Goal: Information Seeking & Learning: Learn about a topic

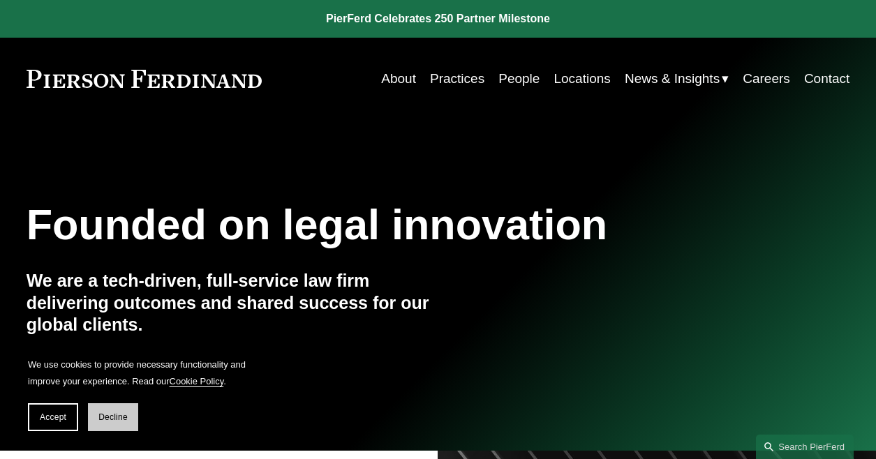
click at [103, 416] on span "Decline" at bounding box center [112, 418] width 29 height 10
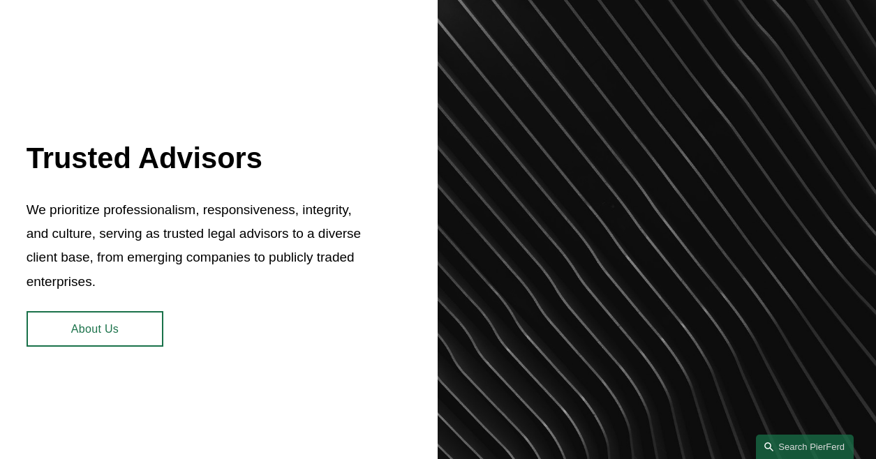
scroll to position [498, 0]
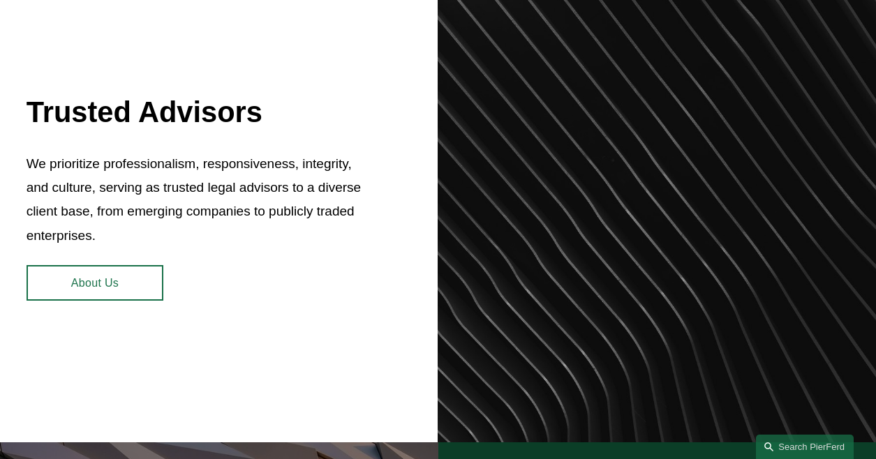
click at [60, 292] on link "About Us" at bounding box center [96, 283] width 138 height 36
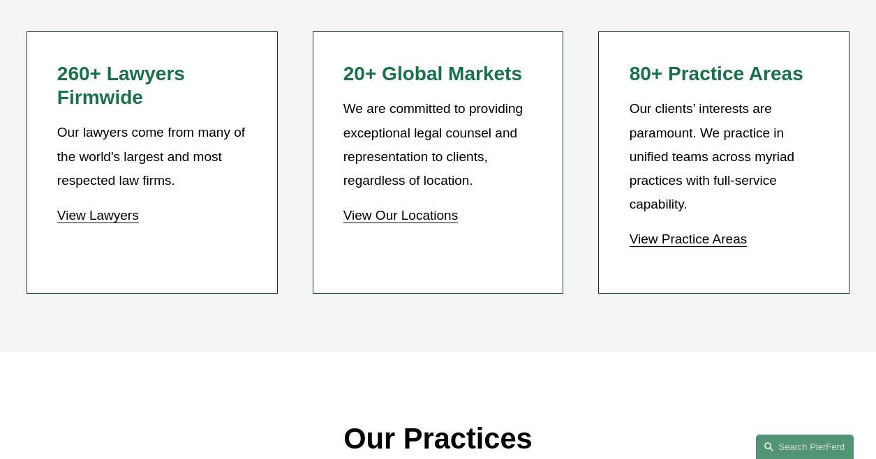
scroll to position [1179, 0]
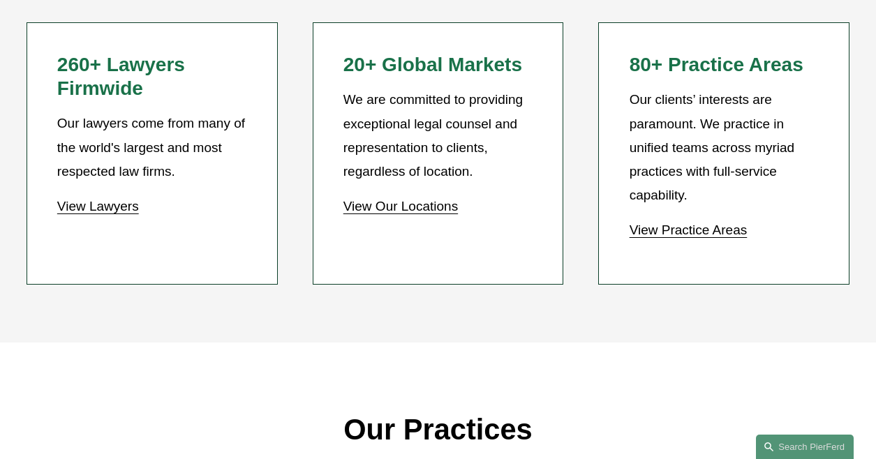
click at [694, 237] on link "View Practice Areas" at bounding box center [689, 230] width 118 height 15
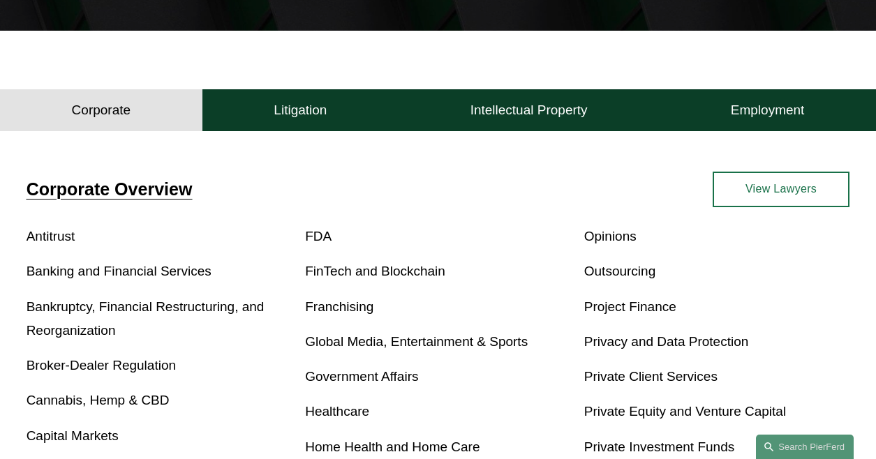
scroll to position [332, 0]
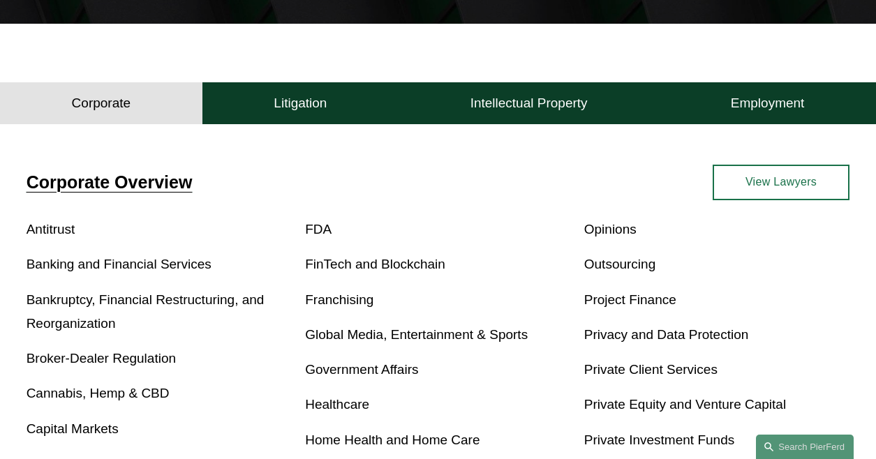
click at [323, 306] on link "Franchising" at bounding box center [339, 300] width 68 height 15
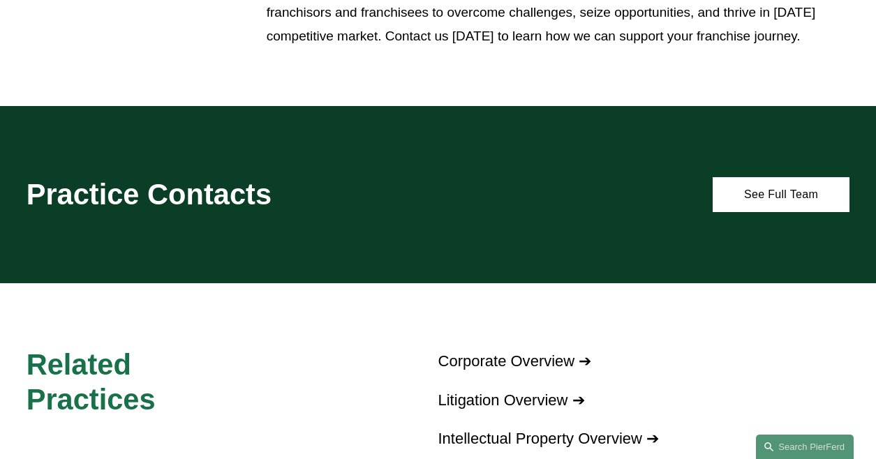
scroll to position [1266, 0]
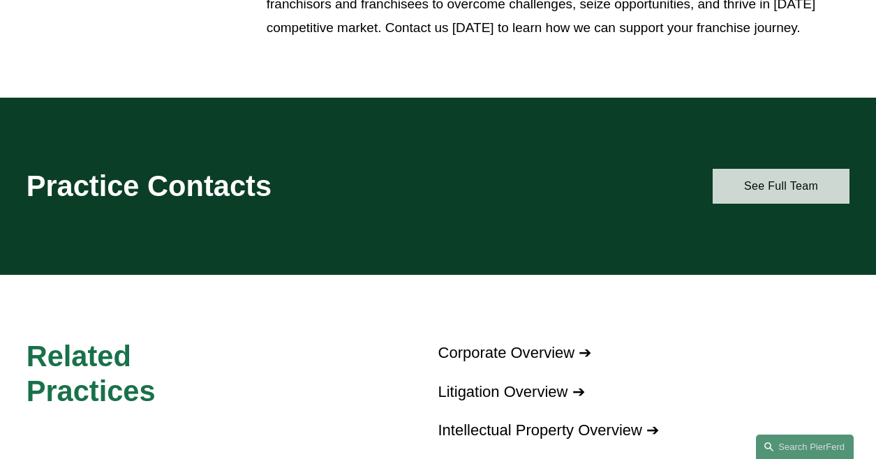
click at [779, 205] on link "See Full Team" at bounding box center [782, 187] width 138 height 36
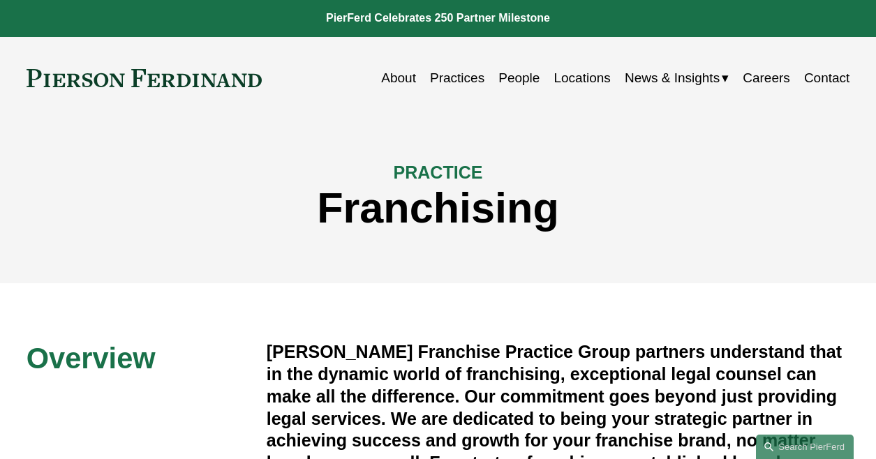
scroll to position [0, 0]
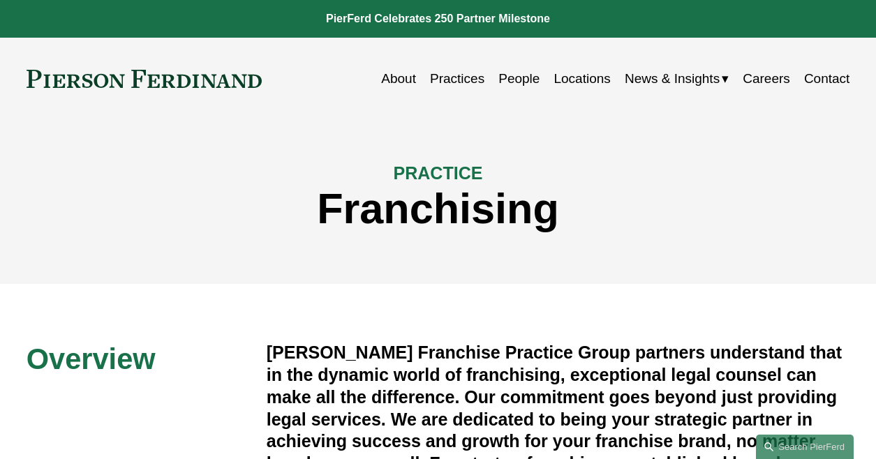
click at [580, 80] on link "Locations" at bounding box center [582, 79] width 57 height 27
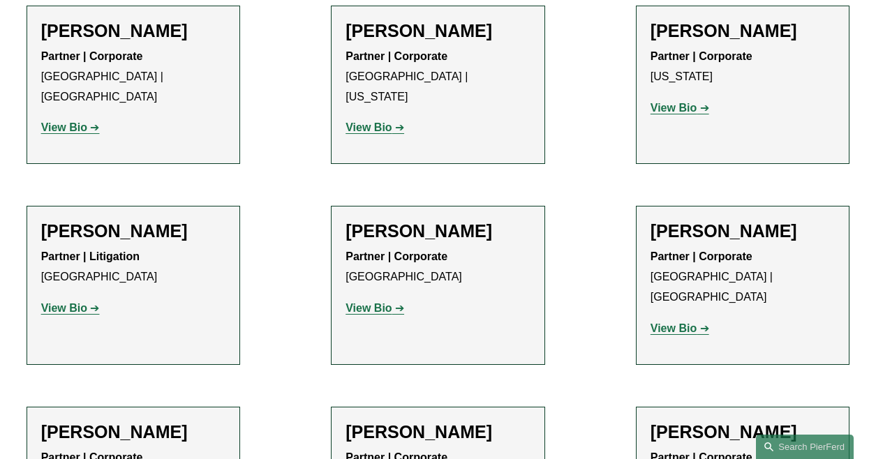
scroll to position [493, 0]
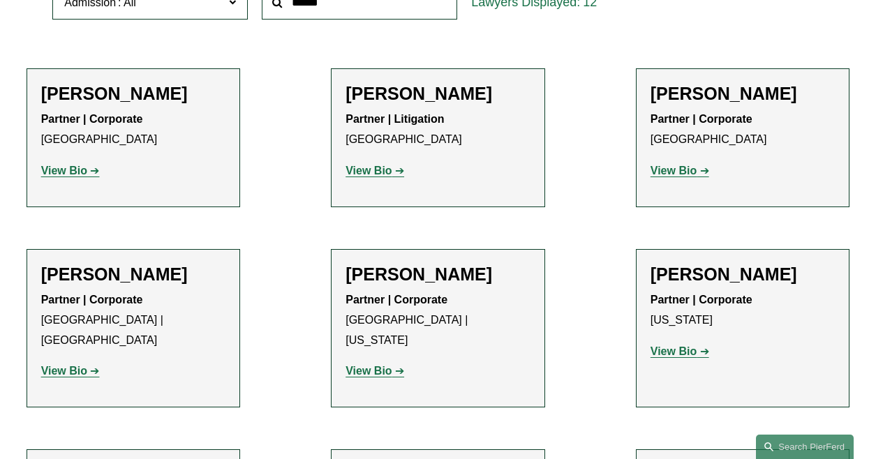
click at [659, 176] on strong "View Bio" at bounding box center [674, 171] width 46 height 12
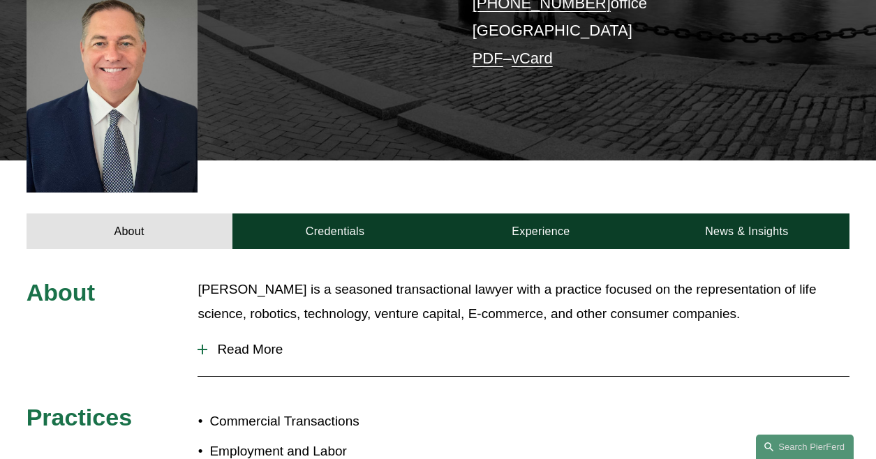
scroll to position [58, 0]
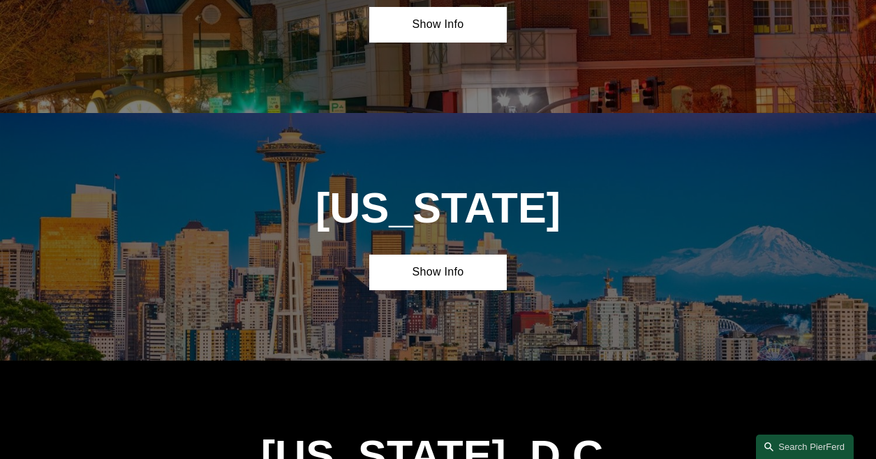
scroll to position [5019, 0]
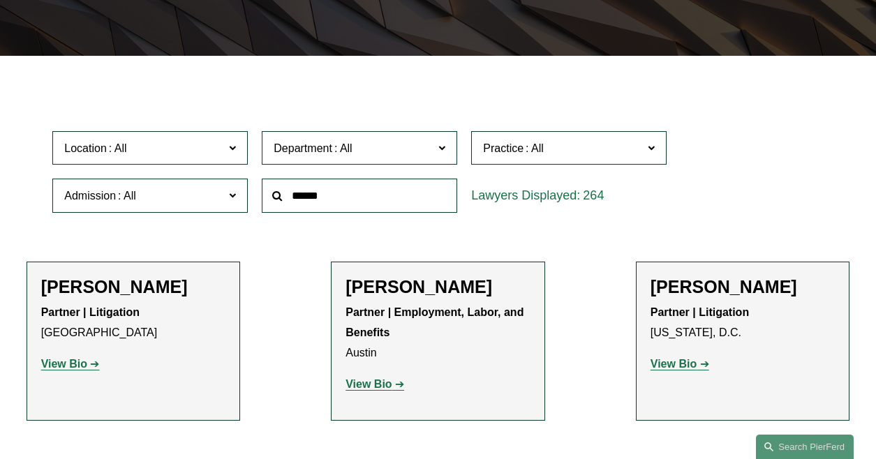
scroll to position [279, 0]
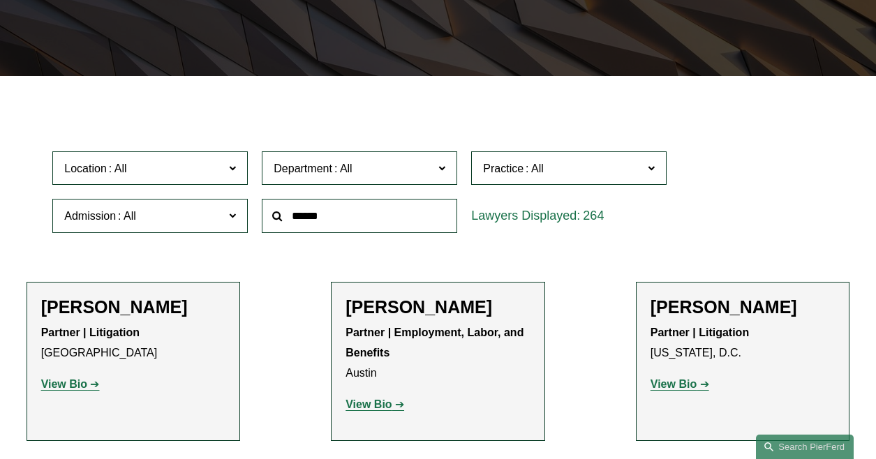
click at [384, 219] on input "text" at bounding box center [360, 216] width 196 height 34
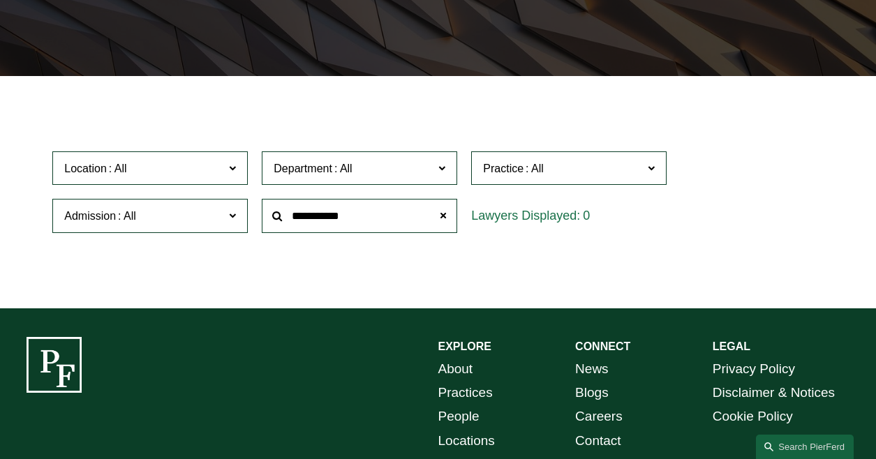
click at [394, 226] on input "**********" at bounding box center [360, 216] width 196 height 34
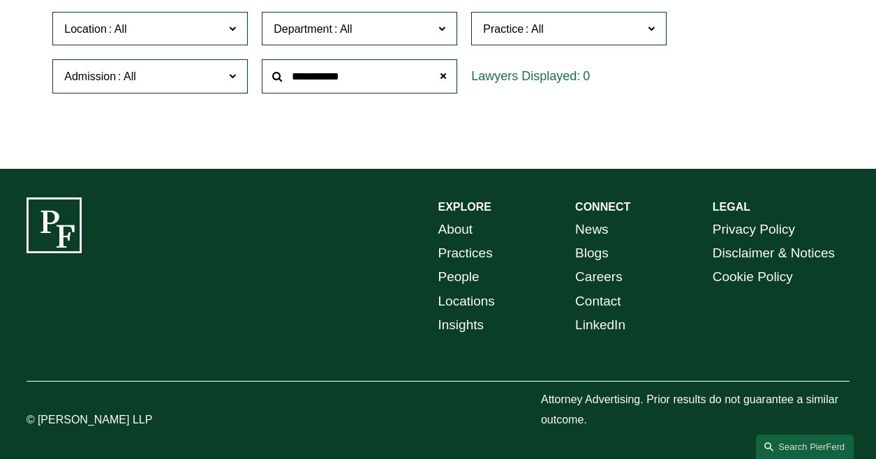
scroll to position [424, 0]
click at [379, 77] on input "**********" at bounding box center [360, 76] width 196 height 34
drag, startPoint x: 356, startPoint y: 72, endPoint x: 335, endPoint y: 71, distance: 21.0
click at [335, 71] on input "**********" at bounding box center [360, 76] width 196 height 34
click at [382, 76] on input "**********" at bounding box center [360, 76] width 196 height 34
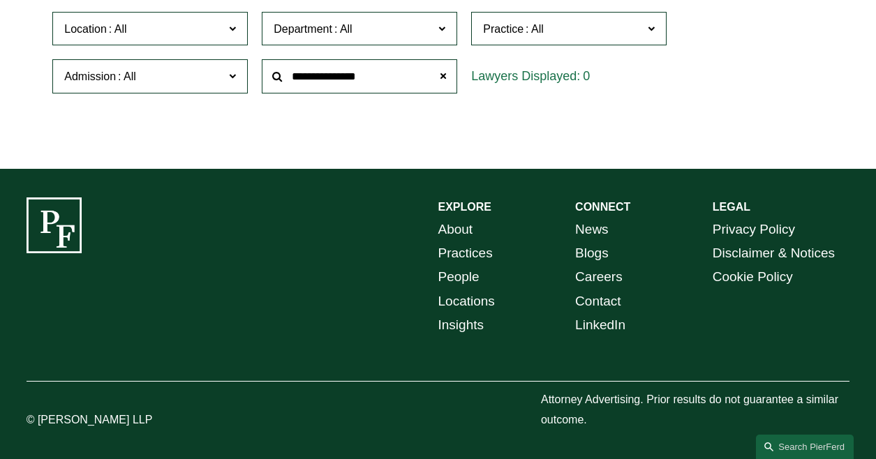
type input "**********"
click at [445, 73] on span at bounding box center [443, 77] width 28 height 28
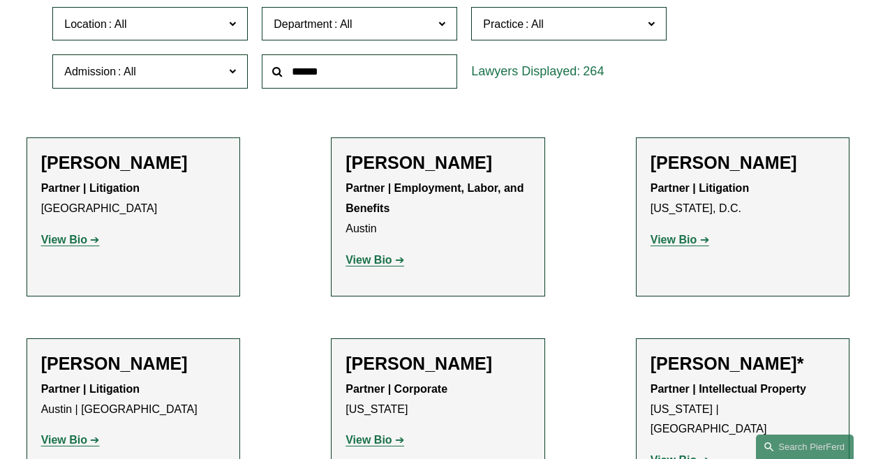
click at [348, 76] on input "text" at bounding box center [360, 71] width 196 height 34
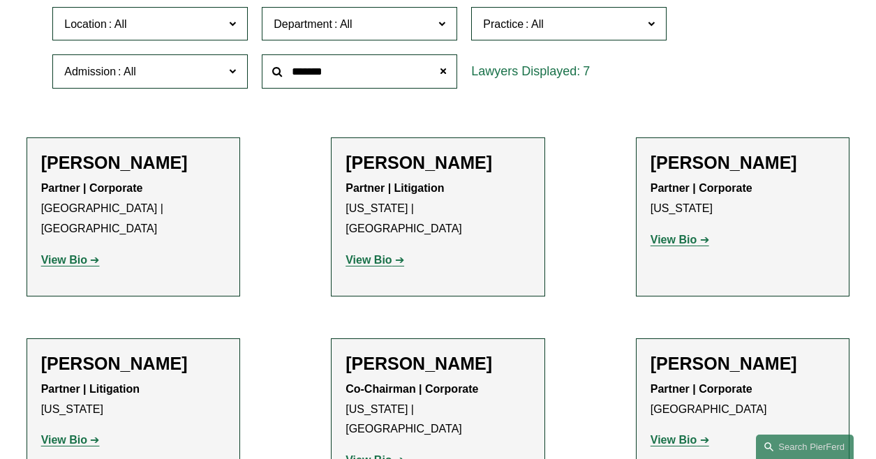
click at [372, 254] on strong "View Bio" at bounding box center [369, 260] width 46 height 12
drag, startPoint x: 341, startPoint y: 72, endPoint x: 243, endPoint y: 70, distance: 98.5
click at [243, 70] on div "Location All [GEOGRAPHIC_DATA] [GEOGRAPHIC_DATA] [GEOGRAPHIC_DATA] [GEOGRAPHIC_…" at bounding box center [437, 48] width 785 height 96
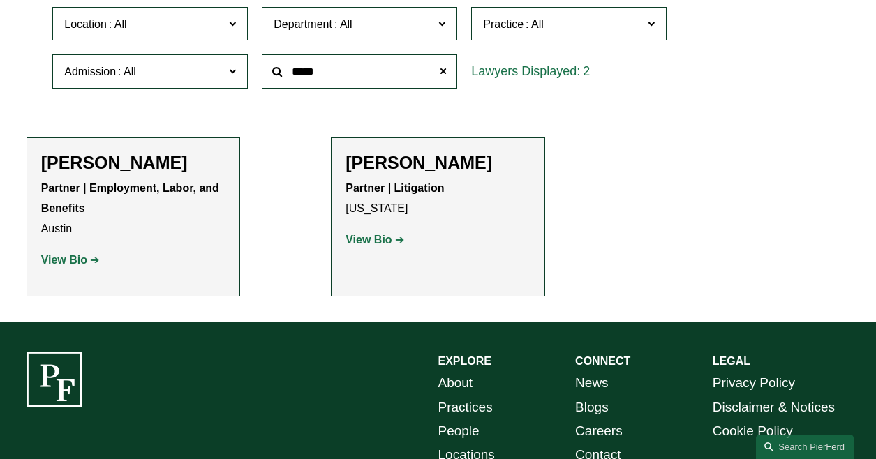
click at [373, 240] on strong "View Bio" at bounding box center [369, 240] width 46 height 12
drag, startPoint x: 339, startPoint y: 356, endPoint x: 259, endPoint y: 344, distance: 80.5
click at [259, 96] on div "*****" at bounding box center [359, 71] width 209 height 48
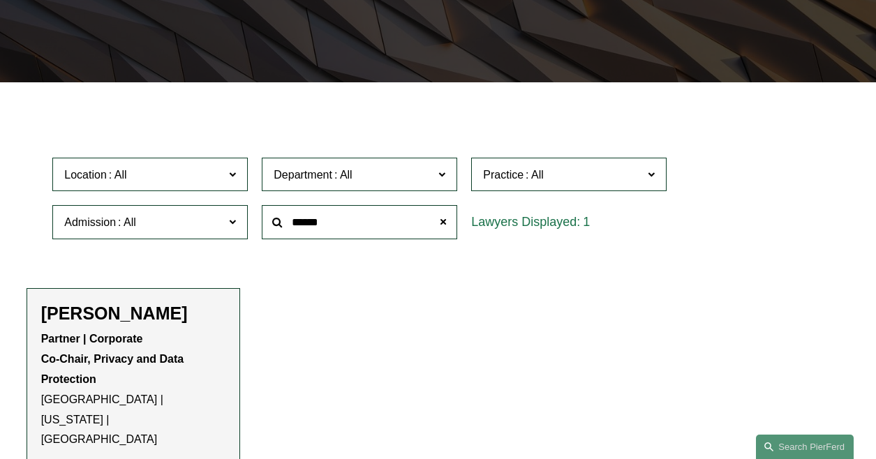
scroll to position [284, 0]
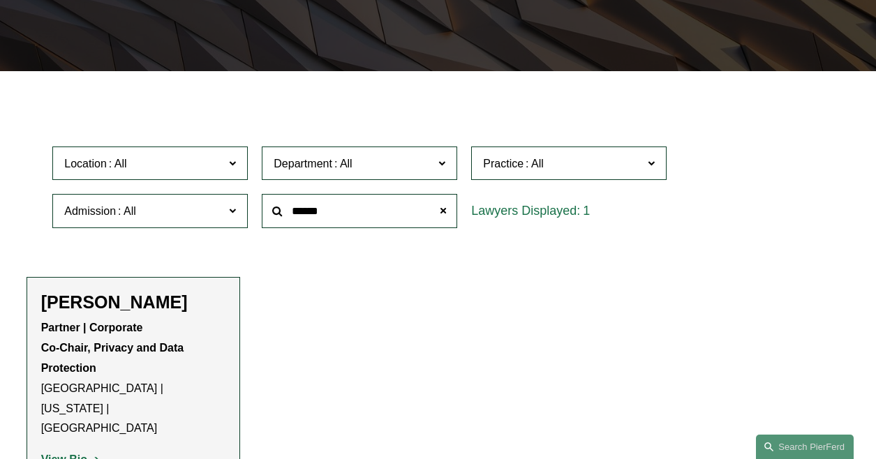
click at [61, 454] on strong "View Bio" at bounding box center [64, 460] width 46 height 12
drag, startPoint x: 350, startPoint y: 215, endPoint x: 31, endPoint y: 217, distance: 318.4
click at [27, 213] on div "Location All [GEOGRAPHIC_DATA] [GEOGRAPHIC_DATA] [GEOGRAPHIC_DATA] [GEOGRAPHIC_…" at bounding box center [439, 188] width 824 height 96
type input "****"
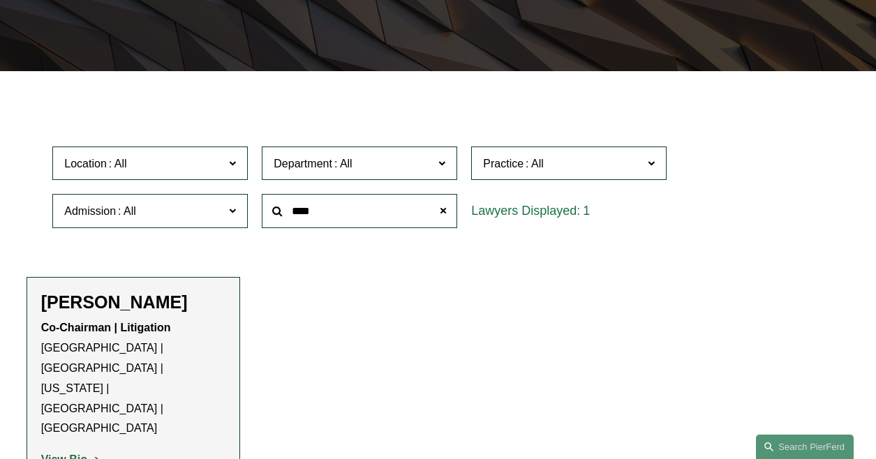
click at [52, 454] on strong "View Bio" at bounding box center [64, 460] width 46 height 12
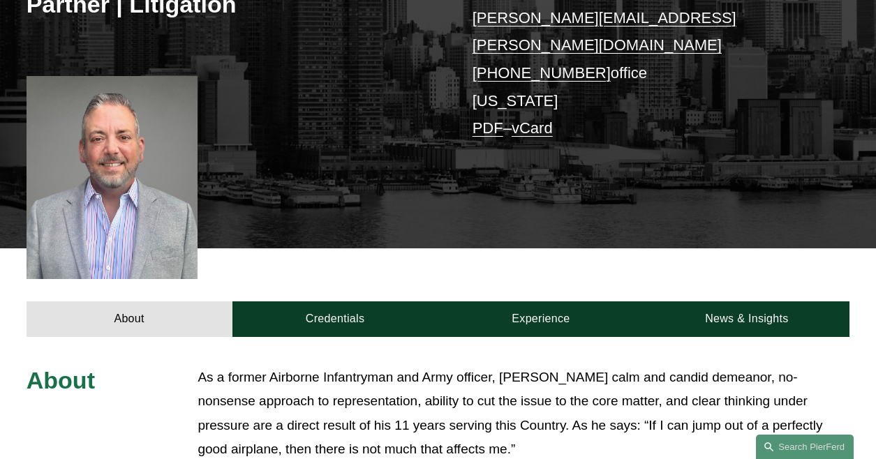
scroll to position [419, 0]
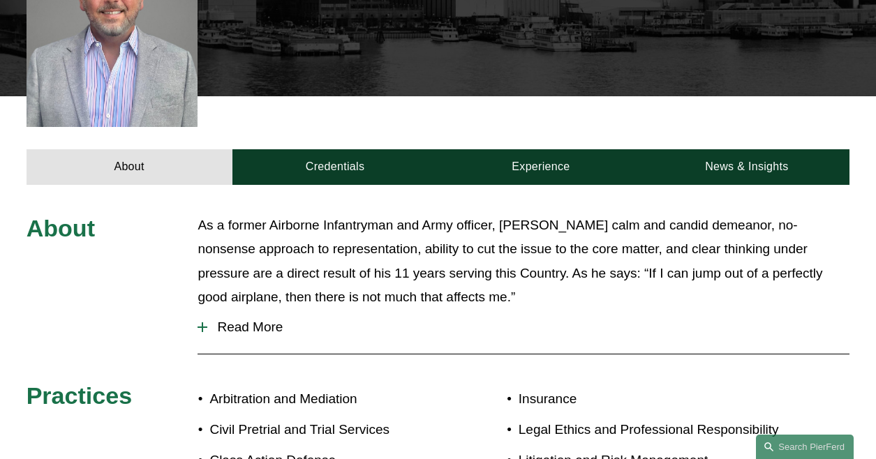
click at [276, 320] on span "Read More" at bounding box center [528, 327] width 642 height 15
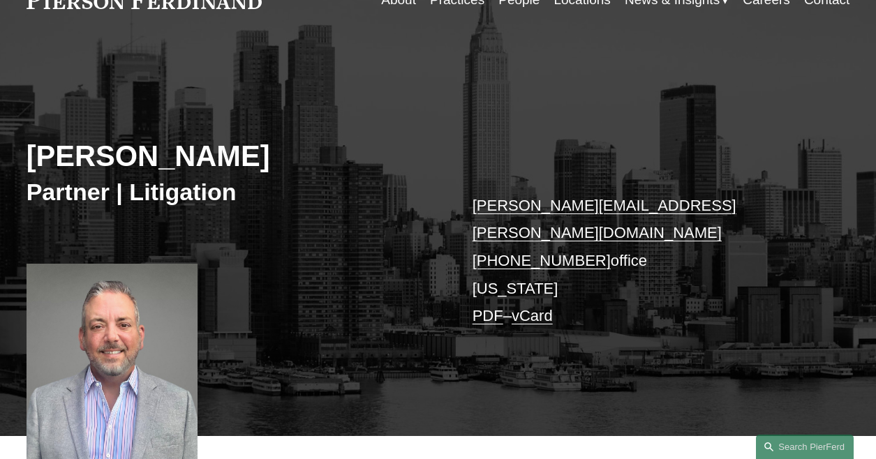
scroll to position [0, 0]
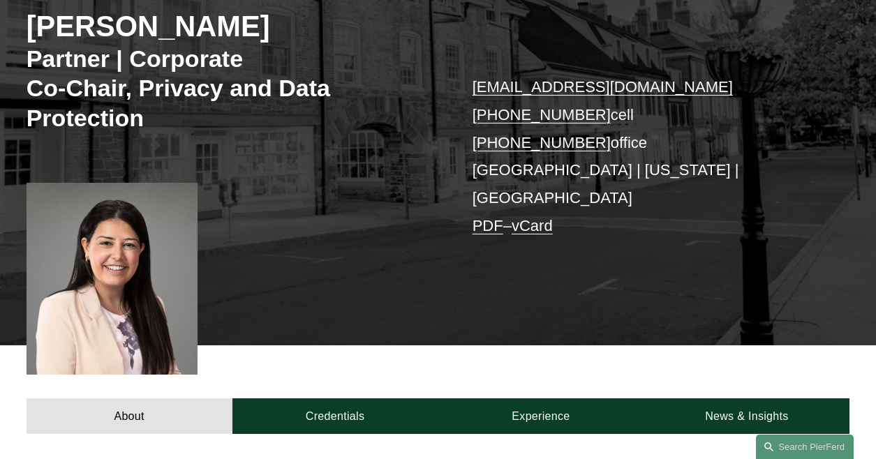
scroll to position [209, 0]
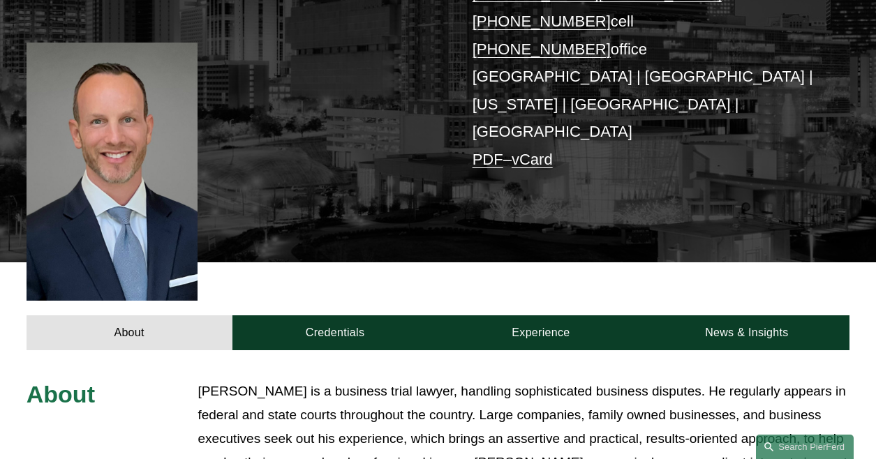
scroll to position [419, 0]
